Goal: Task Accomplishment & Management: Manage account settings

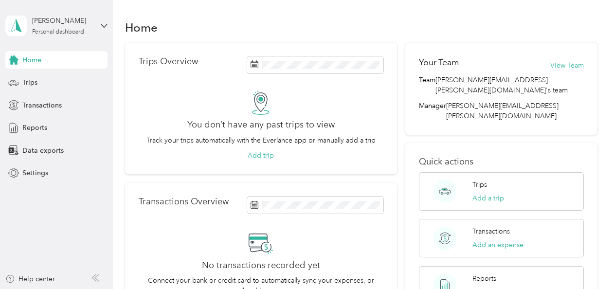
click at [105, 29] on div "[PERSON_NAME] Personal dashboard" at bounding box center [56, 26] width 102 height 34
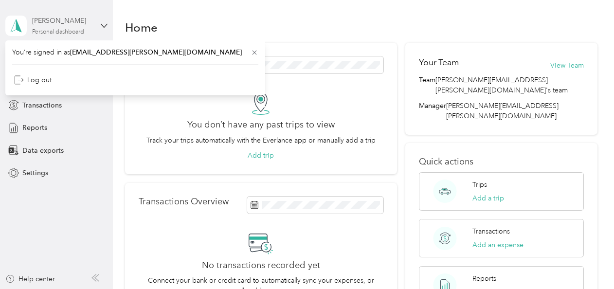
drag, startPoint x: 87, startPoint y: 24, endPoint x: 86, endPoint y: 32, distance: 7.8
click at [87, 24] on div "[PERSON_NAME]" at bounding box center [62, 21] width 61 height 10
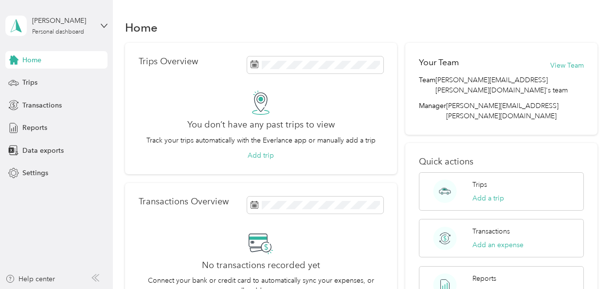
drag, startPoint x: 90, startPoint y: 29, endPoint x: 94, endPoint y: 27, distance: 5.4
click at [90, 28] on div "[PERSON_NAME] Personal dashboard" at bounding box center [62, 25] width 61 height 19
drag, startPoint x: 121, startPoint y: 207, endPoint x: 161, endPoint y: 153, distance: 67.8
click at [121, 207] on div "Home Trips Overview You don’t have any past trips to view Track your trips auto…" at bounding box center [361, 247] width 496 height 494
click at [571, 60] on button "View Team" at bounding box center [567, 65] width 34 height 10
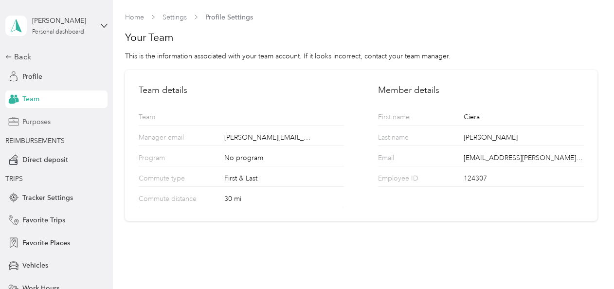
click at [25, 118] on span "Purposes" at bounding box center [36, 122] width 28 height 10
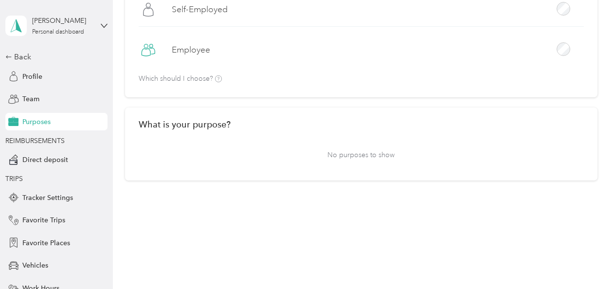
scroll to position [99, 0]
click at [17, 55] on div "Back" at bounding box center [53, 57] width 97 height 12
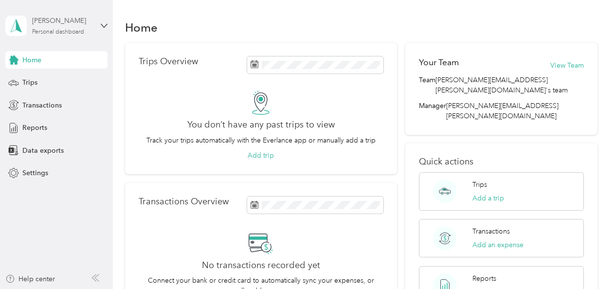
click at [65, 24] on div "[PERSON_NAME]" at bounding box center [62, 21] width 61 height 10
click at [83, 178] on div "Settings" at bounding box center [56, 173] width 102 height 18
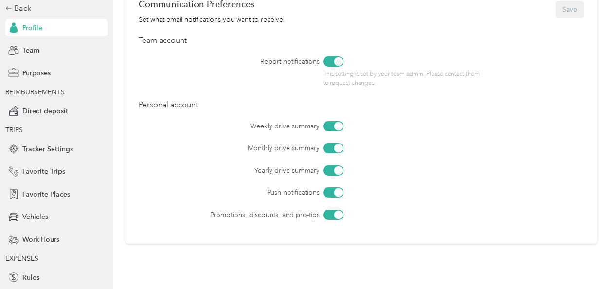
scroll to position [495, 0]
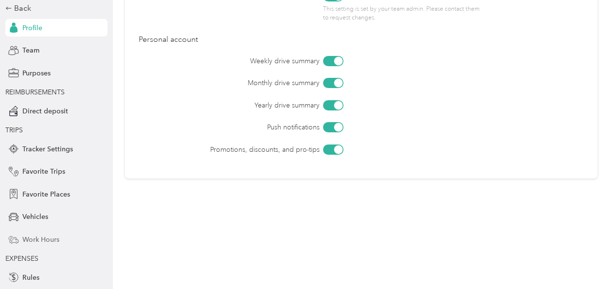
click at [41, 238] on span "Work Hours" at bounding box center [40, 240] width 37 height 10
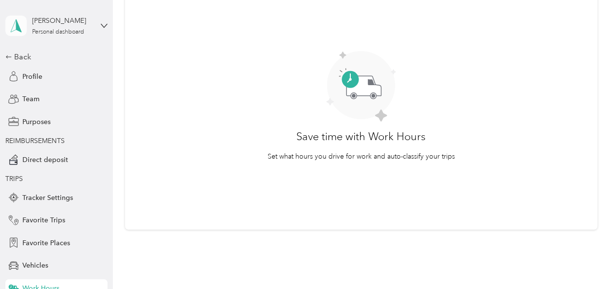
drag, startPoint x: 14, startPoint y: 22, endPoint x: 49, endPoint y: 11, distance: 37.4
click at [16, 22] on polygon at bounding box center [18, 25] width 5 height 13
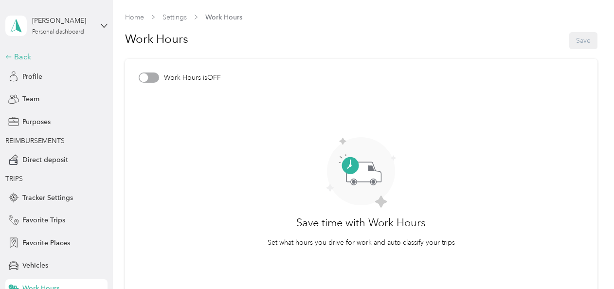
click at [15, 54] on div "Back" at bounding box center [53, 57] width 97 height 12
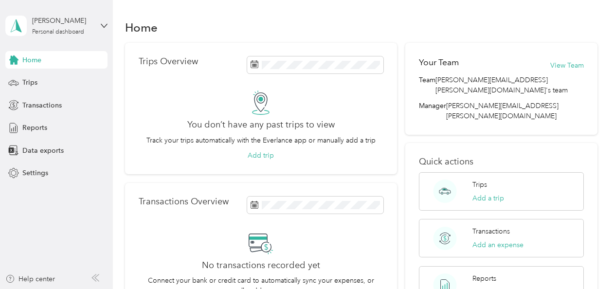
click at [109, 26] on aside "[PERSON_NAME] Personal dashboard Home Trips Transactions Reports Data exports S…" at bounding box center [56, 144] width 113 height 289
click at [97, 24] on div "[PERSON_NAME] Personal dashboard" at bounding box center [56, 26] width 102 height 34
click at [67, 181] on div "Settings" at bounding box center [56, 173] width 102 height 18
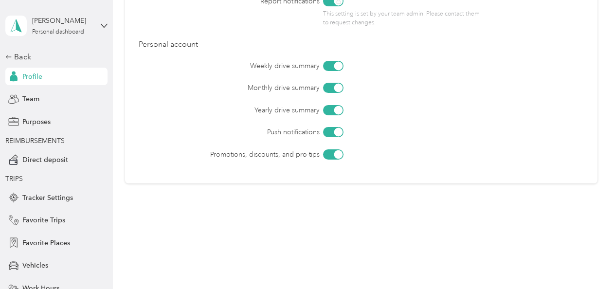
scroll to position [495, 0]
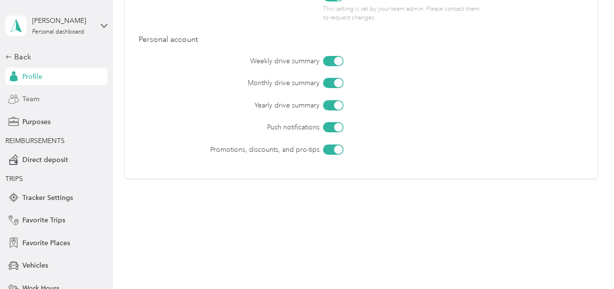
click at [37, 103] on div "Team" at bounding box center [56, 99] width 102 height 18
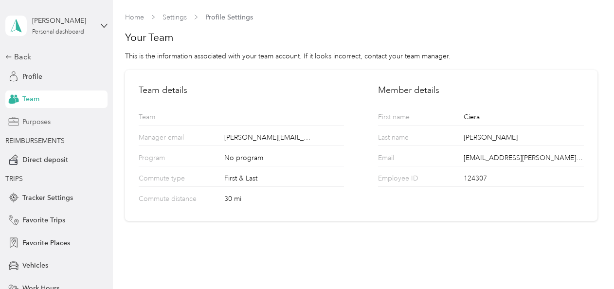
click at [34, 122] on span "Purposes" at bounding box center [36, 122] width 28 height 10
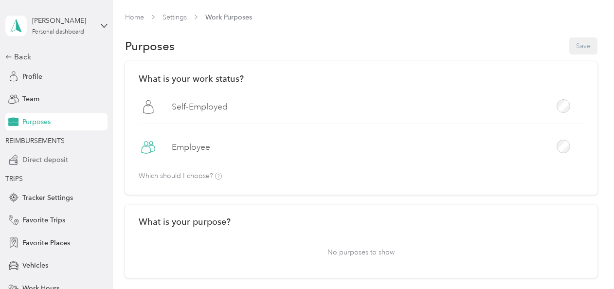
click at [34, 160] on span "Direct deposit" at bounding box center [45, 160] width 46 height 10
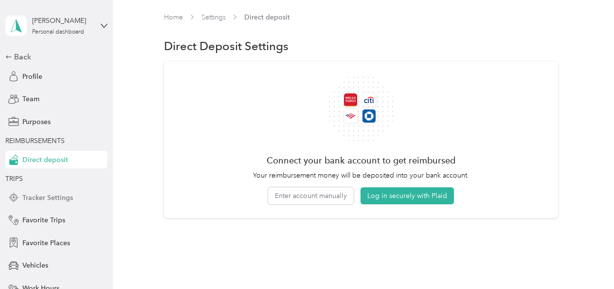
scroll to position [49, 0]
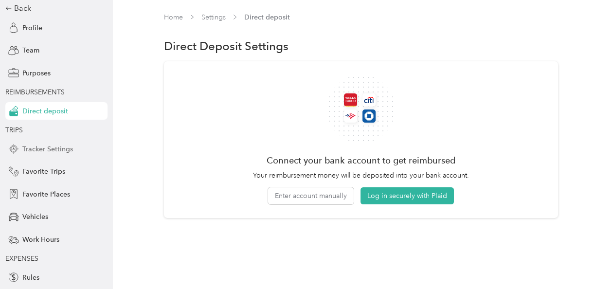
click at [39, 152] on span "Tracker Settings" at bounding box center [47, 149] width 51 height 10
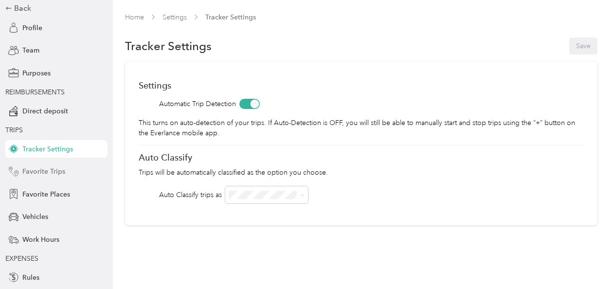
click at [45, 175] on span "Favorite Trips" at bounding box center [43, 171] width 43 height 10
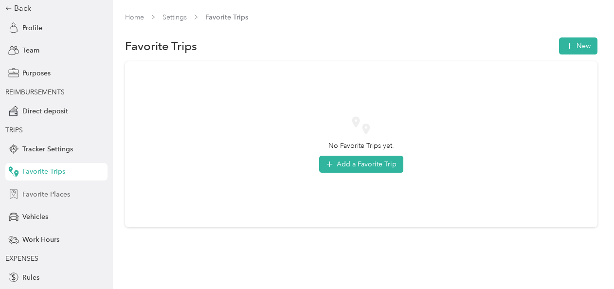
click at [40, 186] on div "Favorite Places" at bounding box center [56, 194] width 102 height 18
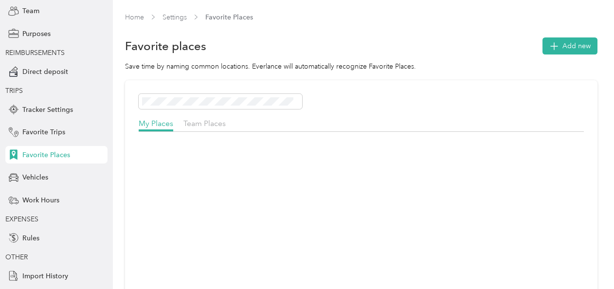
scroll to position [97, 0]
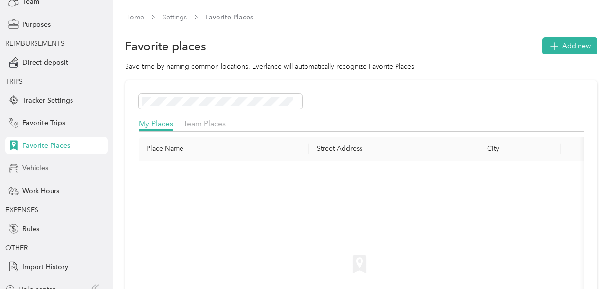
click at [38, 171] on span "Vehicles" at bounding box center [35, 168] width 26 height 10
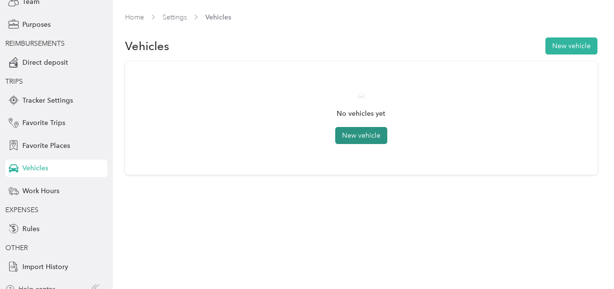
click at [366, 135] on button "New vehicle" at bounding box center [361, 135] width 52 height 17
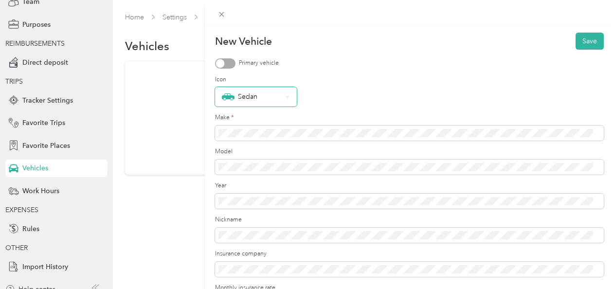
click at [269, 98] on div "Sedan" at bounding box center [252, 96] width 61 height 13
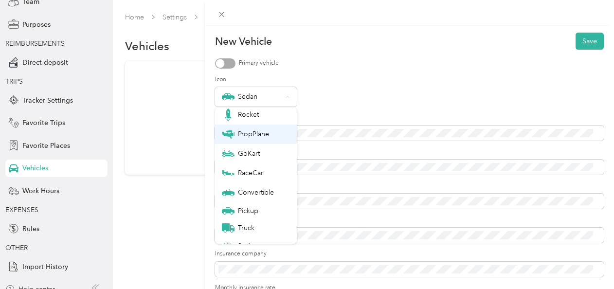
scroll to position [34, 0]
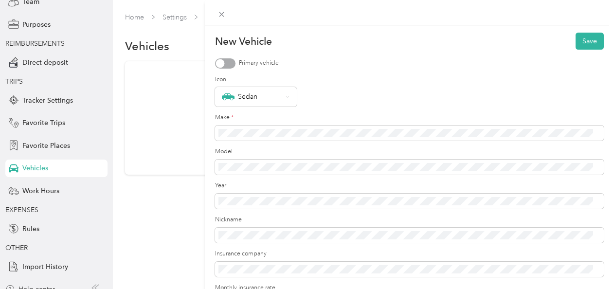
click at [257, 235] on li "Sedan" at bounding box center [256, 231] width 82 height 19
drag, startPoint x: 257, startPoint y: 235, endPoint x: 283, endPoint y: 123, distance: 114.4
click at [282, 124] on div "Make *" at bounding box center [409, 126] width 389 height 27
click at [280, 126] on span at bounding box center [409, 134] width 389 height 16
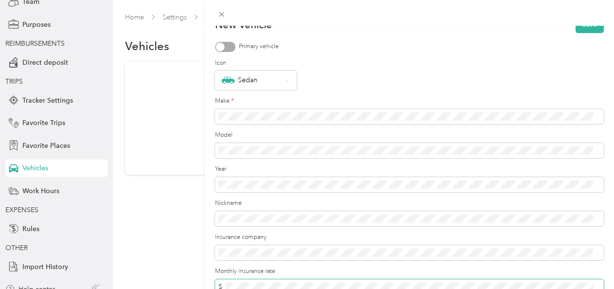
scroll to position [0, 0]
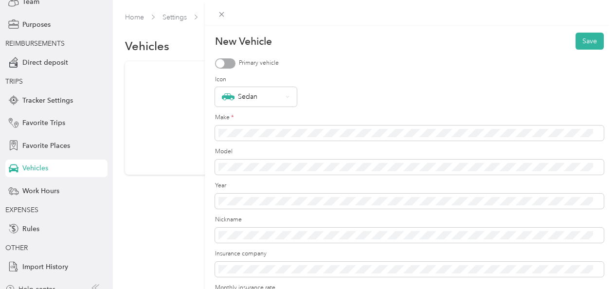
click at [228, 68] on div at bounding box center [225, 63] width 20 height 10
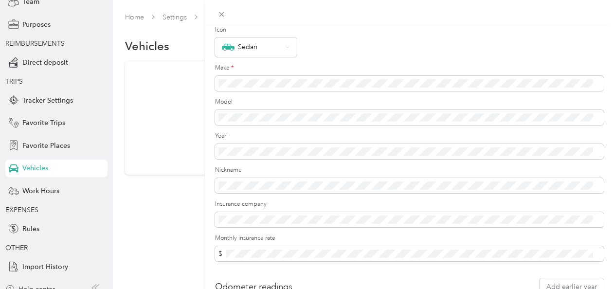
scroll to position [133, 0]
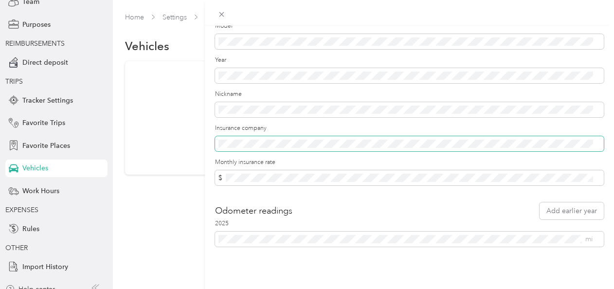
click at [295, 136] on span at bounding box center [409, 144] width 389 height 16
click at [273, 142] on span at bounding box center [409, 144] width 389 height 16
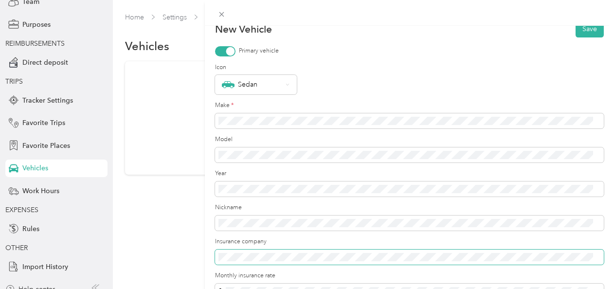
scroll to position [0, 0]
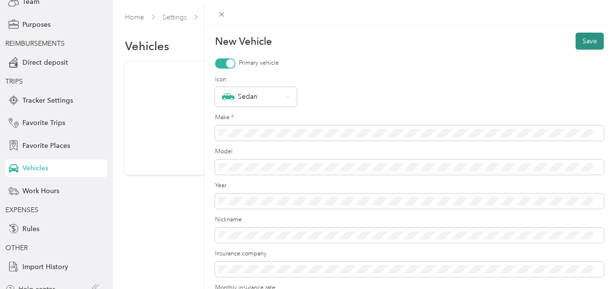
click at [592, 40] on button "Save" at bounding box center [590, 41] width 28 height 17
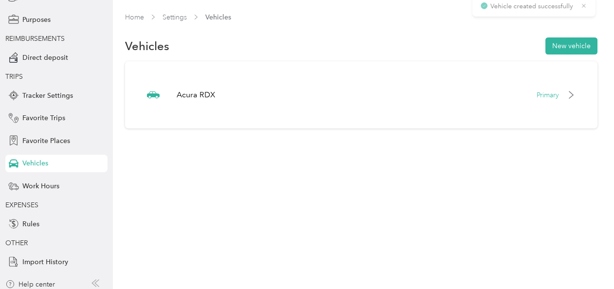
scroll to position [108, 0]
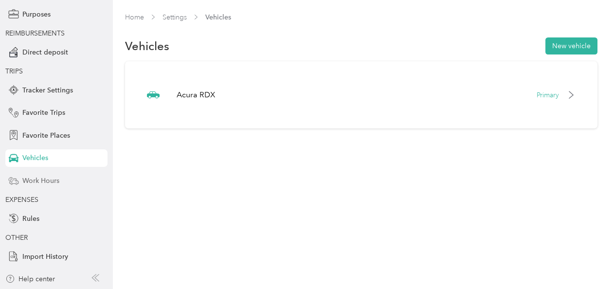
click at [49, 180] on span "Work Hours" at bounding box center [40, 181] width 37 height 10
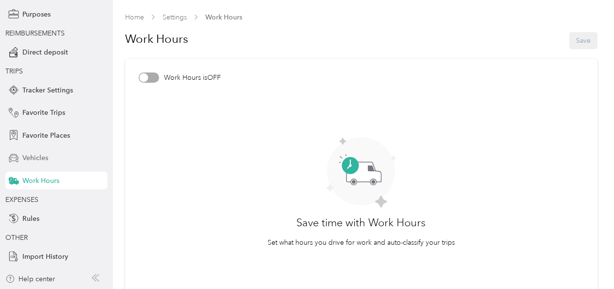
click at [34, 151] on div "Vehicles" at bounding box center [56, 158] width 102 height 18
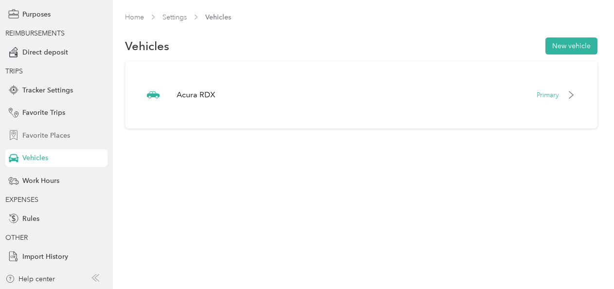
click at [36, 131] on span "Favorite Places" at bounding box center [46, 135] width 48 height 10
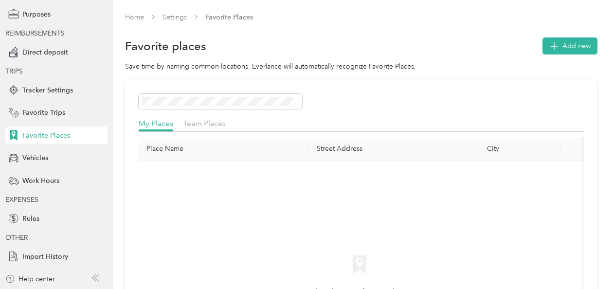
drag, startPoint x: 45, startPoint y: 108, endPoint x: 48, endPoint y: 102, distance: 6.3
click at [46, 107] on div "Favorite Trips" at bounding box center [56, 113] width 102 height 18
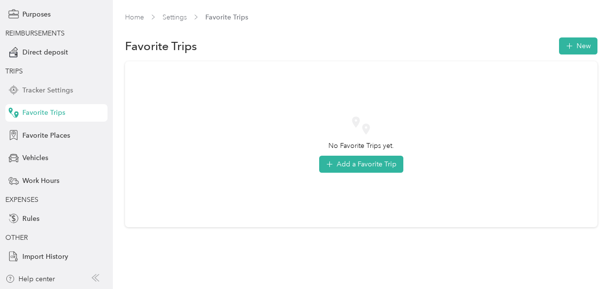
click at [51, 83] on div "Tracker Settings" at bounding box center [56, 90] width 102 height 18
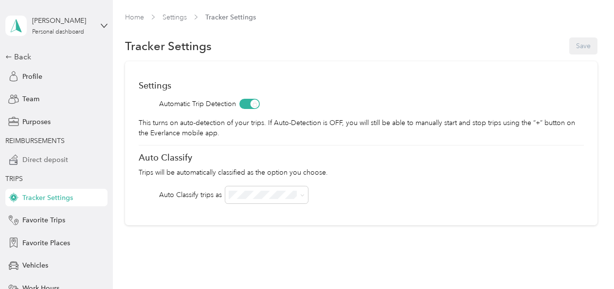
drag, startPoint x: 52, startPoint y: 158, endPoint x: 58, endPoint y: 151, distance: 8.9
click at [52, 158] on span "Direct deposit" at bounding box center [45, 160] width 46 height 10
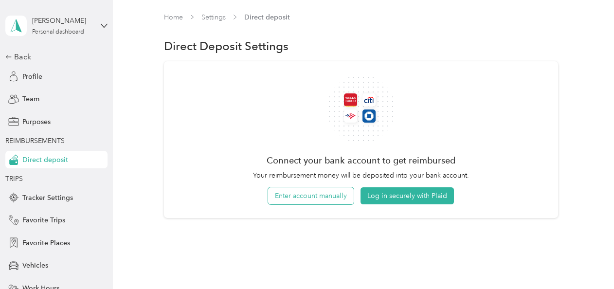
click at [337, 198] on button "Enter account manually" at bounding box center [311, 195] width 86 height 17
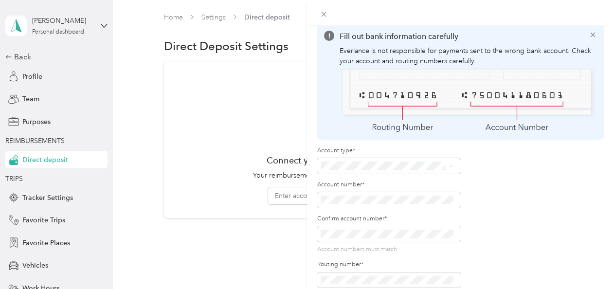
scroll to position [89, 0]
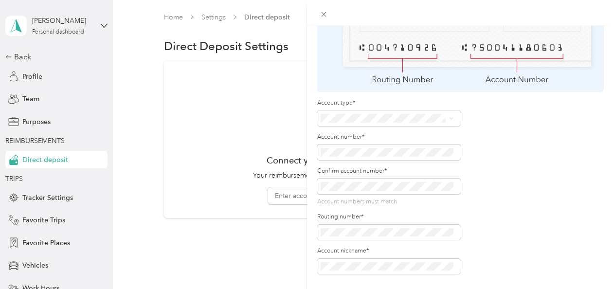
click at [426, 99] on label "Account type*" at bounding box center [389, 103] width 144 height 9
click at [393, 128] on div "Checking" at bounding box center [387, 128] width 126 height 10
drag, startPoint x: 395, startPoint y: 189, endPoint x: 391, endPoint y: 183, distance: 6.9
click at [391, 183] on div "Account numbers must match" at bounding box center [389, 192] width 144 height 27
click at [369, 262] on span at bounding box center [389, 267] width 144 height 16
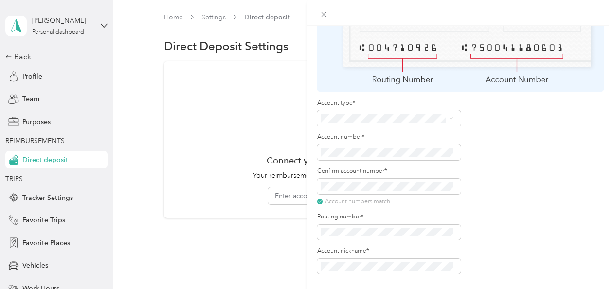
drag, startPoint x: 560, startPoint y: 176, endPoint x: 560, endPoint y: 167, distance: 8.8
click at [560, 175] on div "Account type* Account number* Confirm account number* Account numbers match Rou…" at bounding box center [460, 187] width 287 height 176
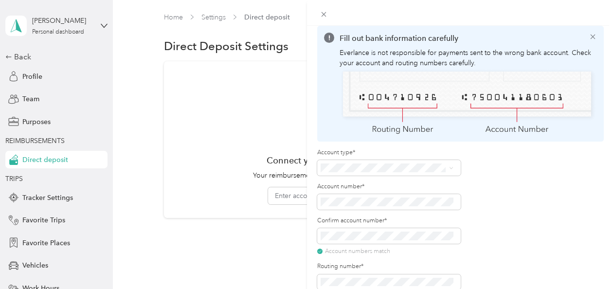
scroll to position [0, 0]
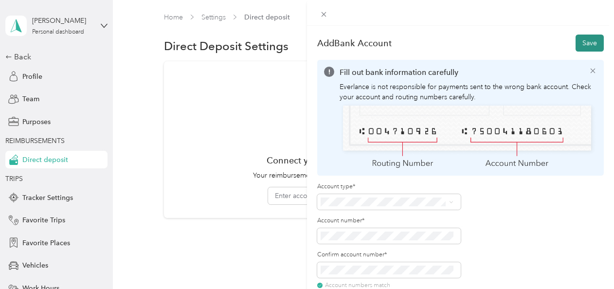
click at [585, 43] on button "Save" at bounding box center [590, 43] width 28 height 17
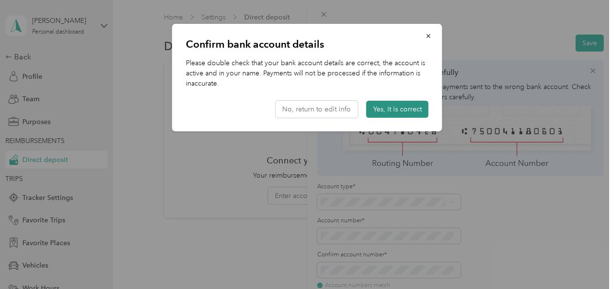
click at [401, 104] on button "Yes, it is correct" at bounding box center [397, 109] width 62 height 17
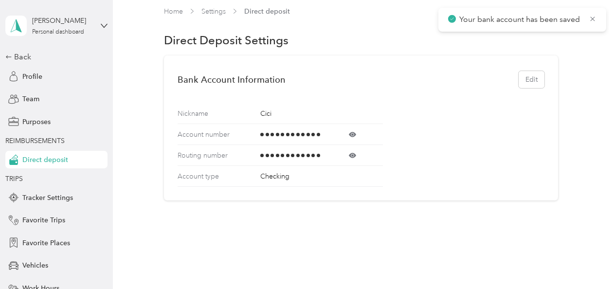
scroll to position [17, 0]
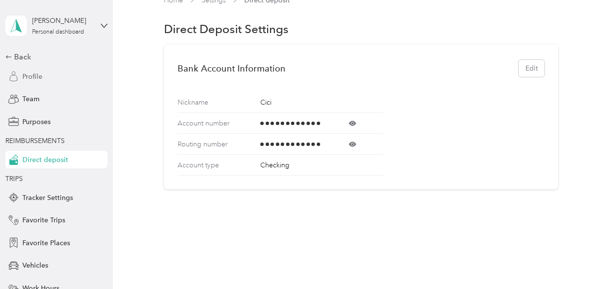
drag, startPoint x: 54, startPoint y: 76, endPoint x: 69, endPoint y: 77, distance: 14.6
click at [54, 76] on div "Profile" at bounding box center [56, 77] width 102 height 18
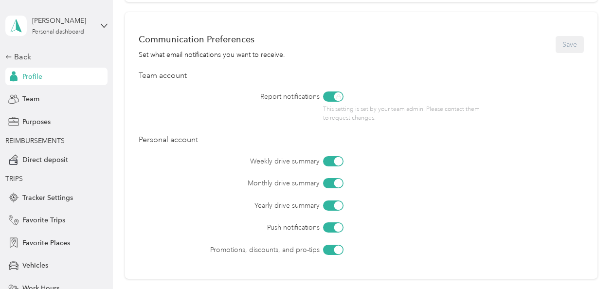
scroll to position [495, 0]
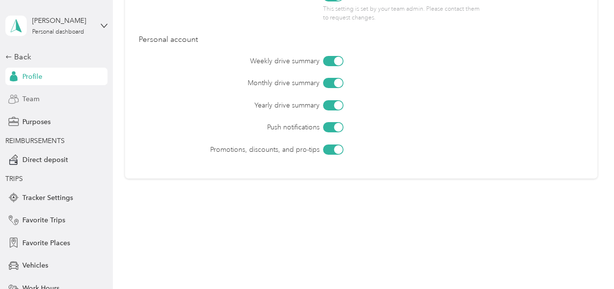
drag, startPoint x: 48, startPoint y: 105, endPoint x: 48, endPoint y: 99, distance: 5.8
click at [48, 103] on div "Team" at bounding box center [56, 99] width 102 height 18
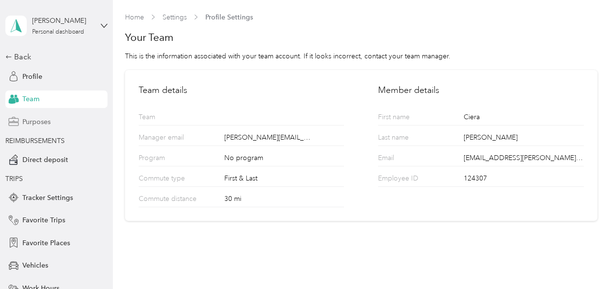
click at [33, 125] on span "Purposes" at bounding box center [36, 122] width 28 height 10
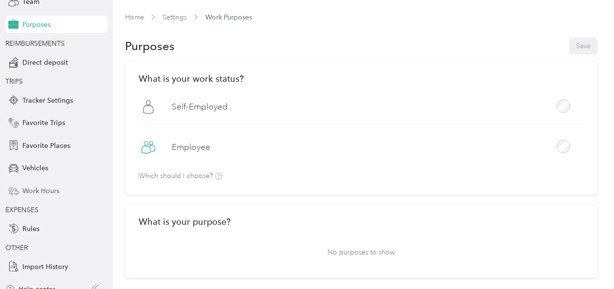
scroll to position [108, 0]
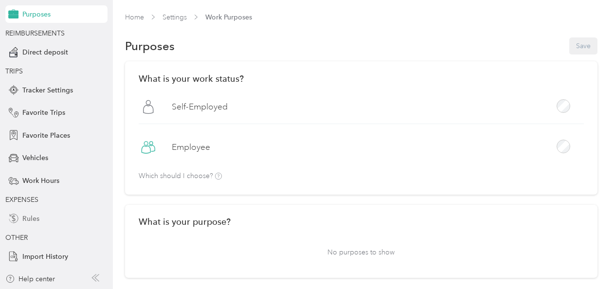
drag, startPoint x: 23, startPoint y: 221, endPoint x: 27, endPoint y: 217, distance: 5.2
click at [25, 218] on span "Rules" at bounding box center [30, 219] width 17 height 10
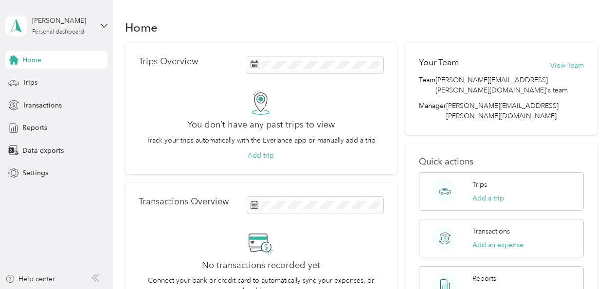
click at [96, 28] on div "[PERSON_NAME] Personal dashboard" at bounding box center [56, 26] width 102 height 34
click at [100, 192] on aside "[PERSON_NAME] Personal dashboard Home Trips Transactions Reports Data exports S…" at bounding box center [56, 144] width 113 height 289
drag, startPoint x: 28, startPoint y: 170, endPoint x: 33, endPoint y: 165, distance: 6.9
click at [33, 166] on div "Settings" at bounding box center [56, 173] width 102 height 18
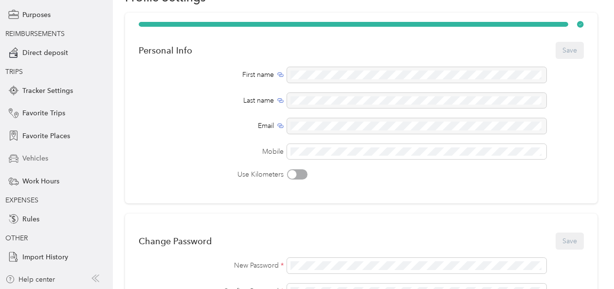
scroll to position [108, 0]
click at [37, 274] on div "Help center" at bounding box center [30, 279] width 50 height 10
click at [161, 95] on div "Last name" at bounding box center [211, 100] width 145 height 10
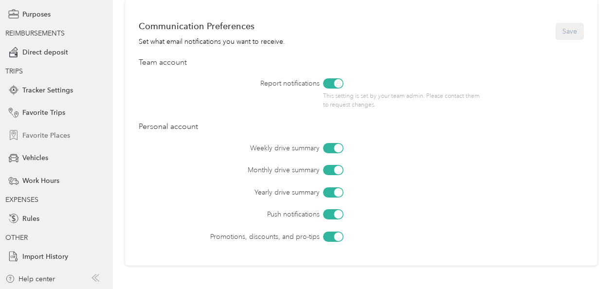
scroll to position [438, 0]
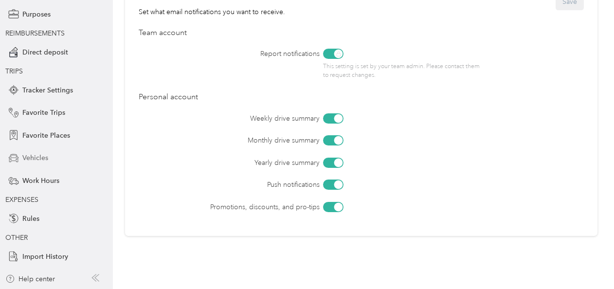
drag, startPoint x: 42, startPoint y: 164, endPoint x: 39, endPoint y: 158, distance: 7.2
click at [41, 165] on div "Vehicles" at bounding box center [56, 158] width 102 height 18
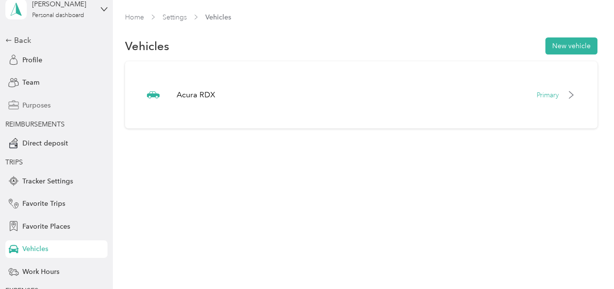
scroll to position [10, 0]
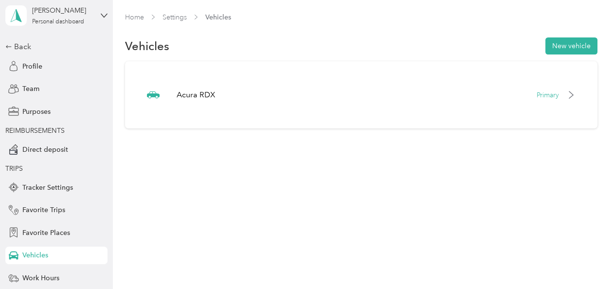
drag, startPoint x: 37, startPoint y: 150, endPoint x: 27, endPoint y: 128, distance: 23.7
click at [35, 145] on span "Direct deposit" at bounding box center [45, 150] width 46 height 10
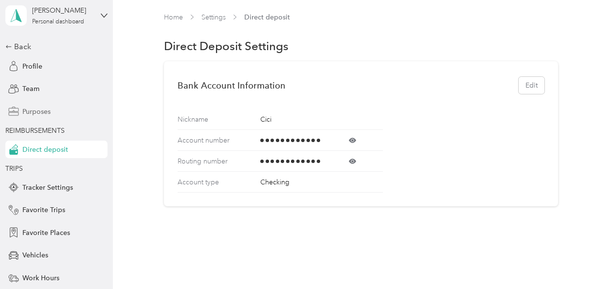
click at [43, 106] on div "Purposes" at bounding box center [56, 112] width 102 height 18
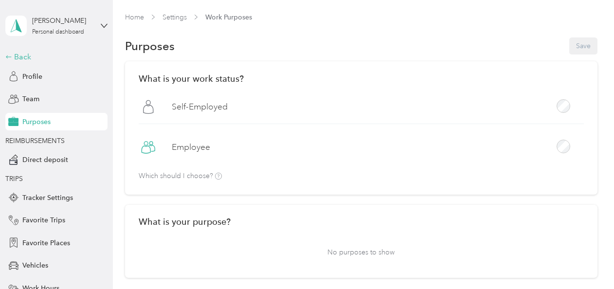
click at [22, 55] on div "Back" at bounding box center [53, 57] width 97 height 12
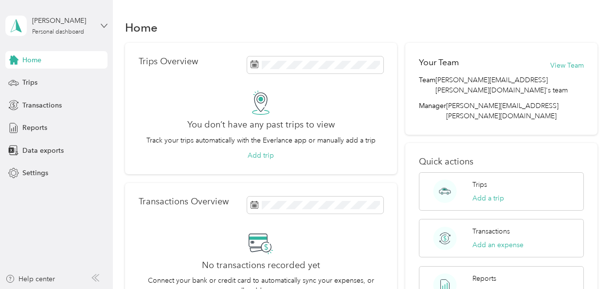
click at [105, 23] on icon at bounding box center [104, 25] width 7 height 7
drag, startPoint x: 72, startPoint y: 127, endPoint x: 86, endPoint y: 79, distance: 50.2
click at [71, 127] on div "Reports" at bounding box center [56, 128] width 102 height 18
